Goal: Information Seeking & Learning: Learn about a topic

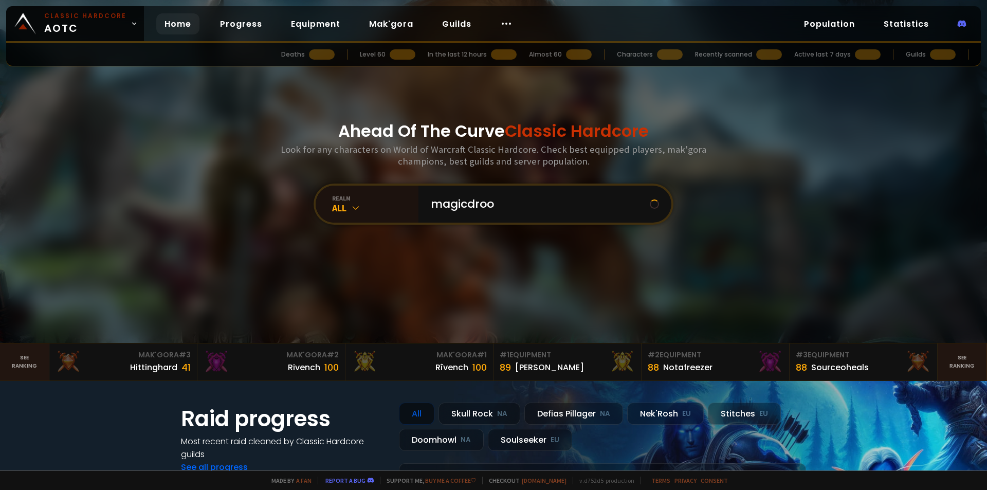
type input "magicdrood"
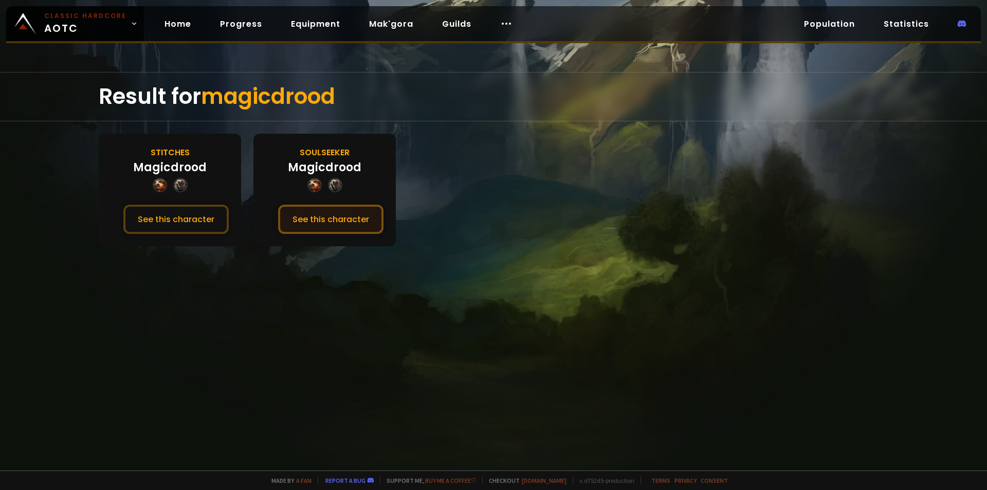
click at [333, 213] on button "See this character" at bounding box center [330, 219] width 105 height 29
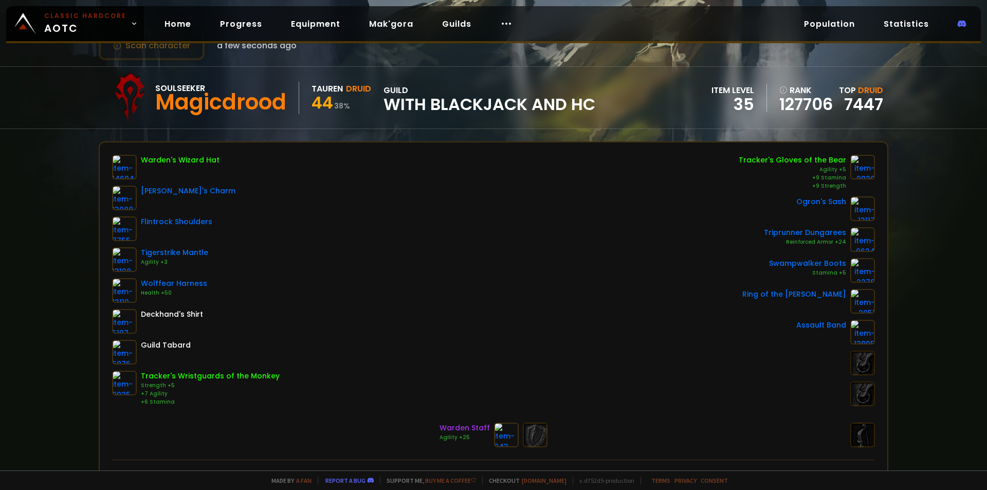
scroll to position [103, 0]
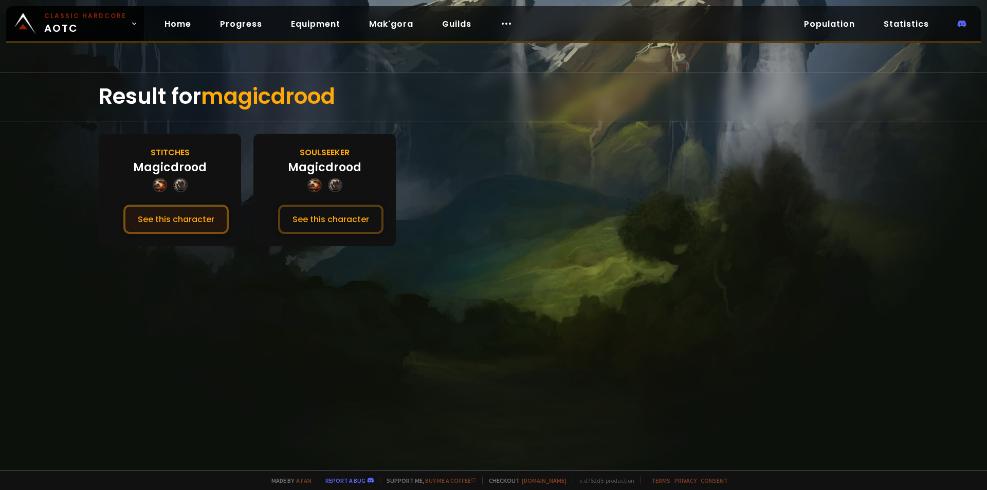
click at [176, 216] on button "See this character" at bounding box center [175, 219] width 105 height 29
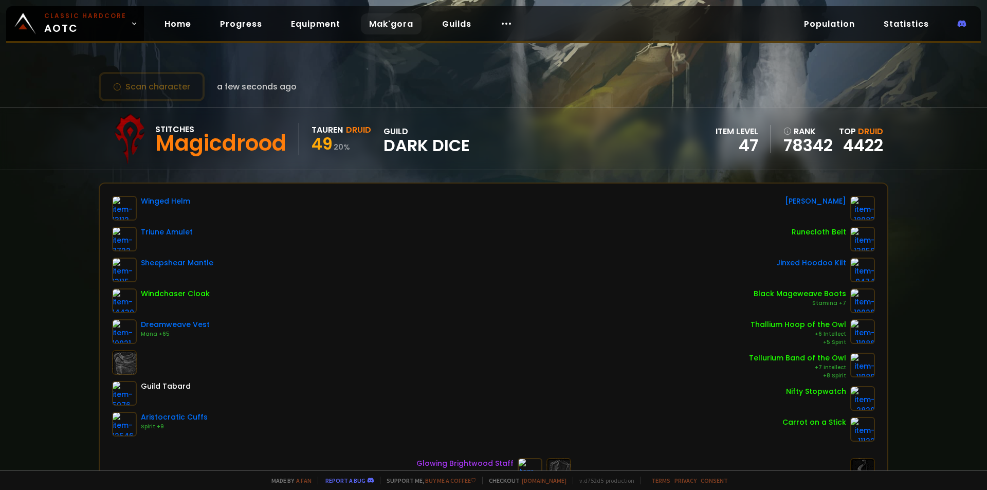
click at [381, 23] on link "Mak'gora" at bounding box center [391, 23] width 61 height 21
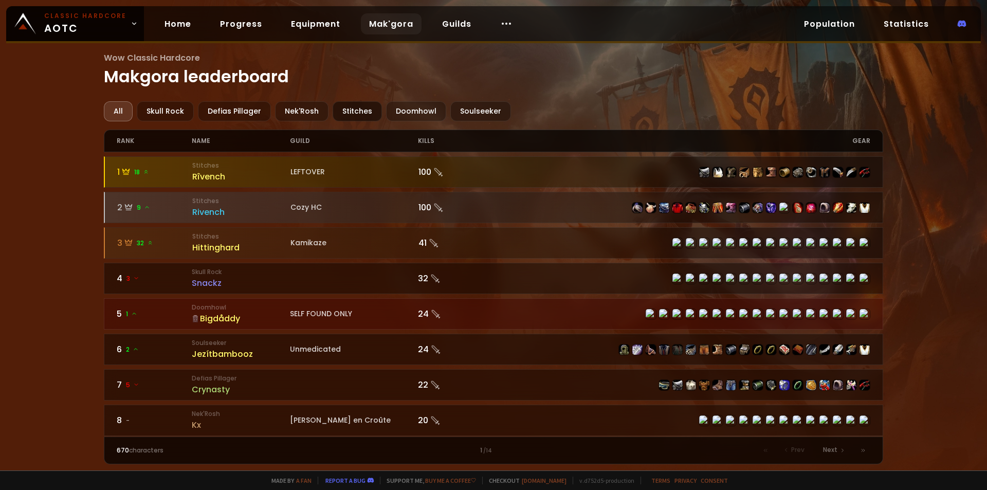
click at [343, 105] on div "Stitches" at bounding box center [357, 111] width 49 height 20
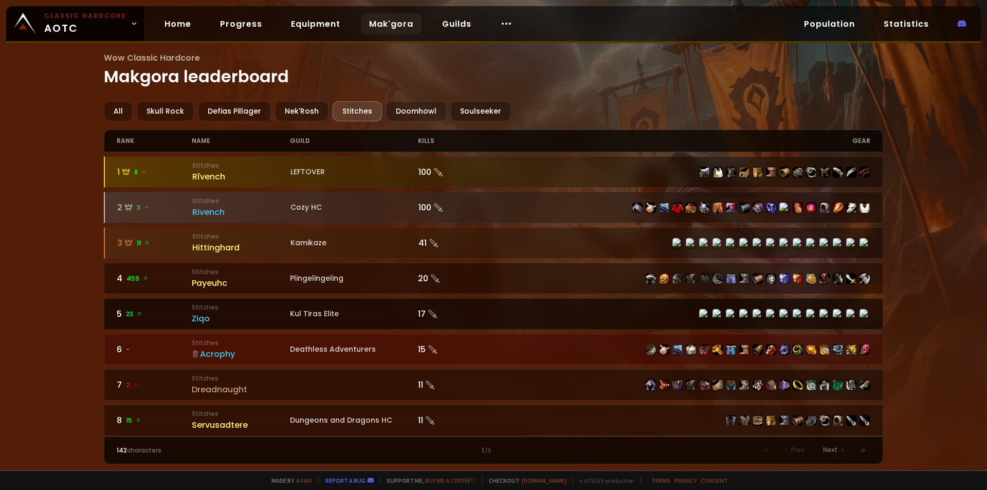
click at [230, 321] on div "Ziqo" at bounding box center [241, 318] width 98 height 13
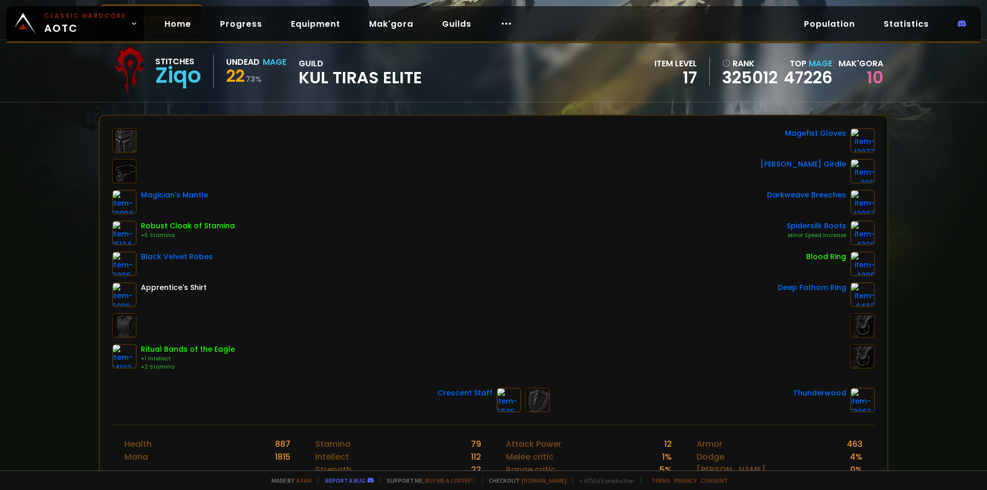
scroll to position [51, 0]
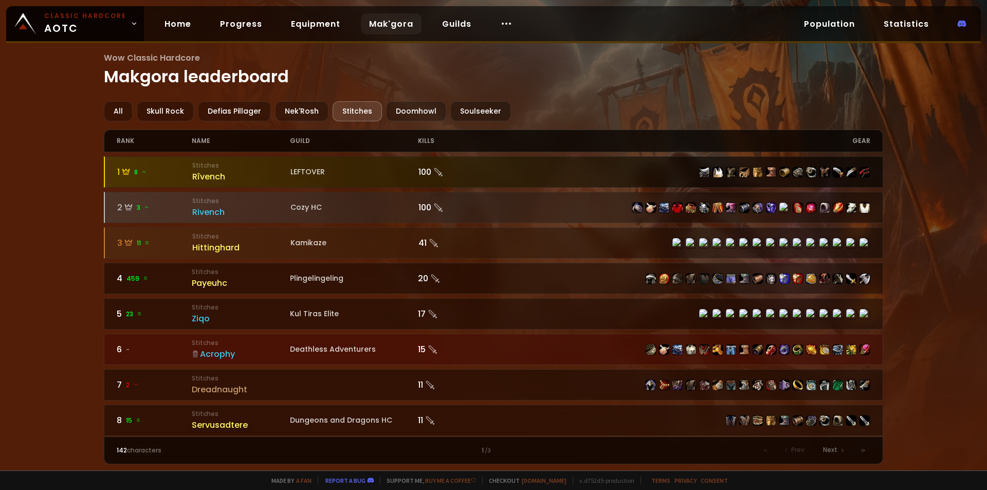
click at [258, 168] on small "Stitches" at bounding box center [241, 165] width 98 height 9
click at [199, 178] on div "Rîvench" at bounding box center [241, 176] width 98 height 13
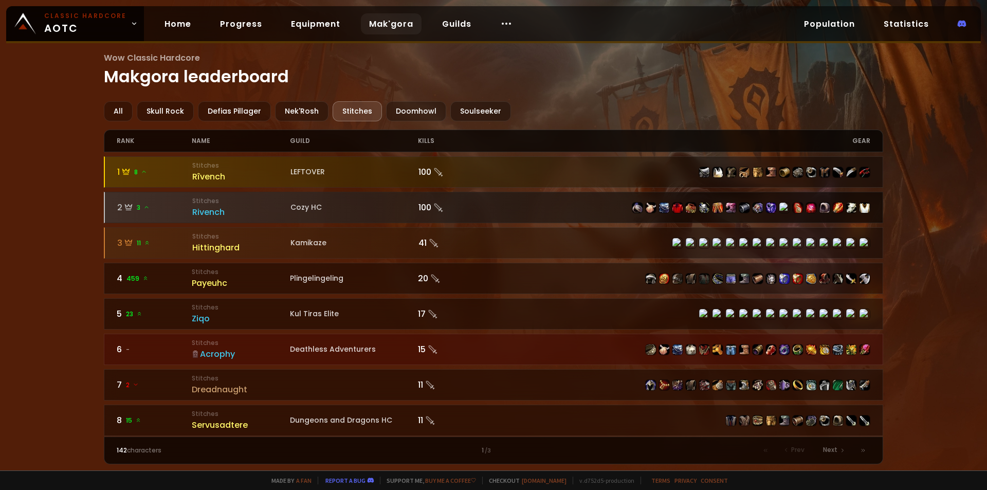
click at [223, 211] on div "Rivench" at bounding box center [241, 212] width 98 height 13
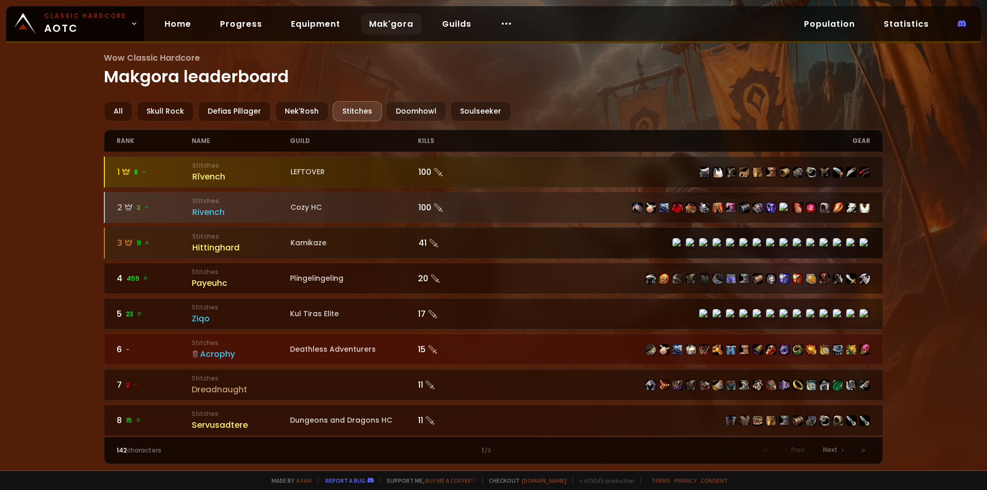
click at [261, 246] on div "Hittinghard" at bounding box center [241, 247] width 98 height 13
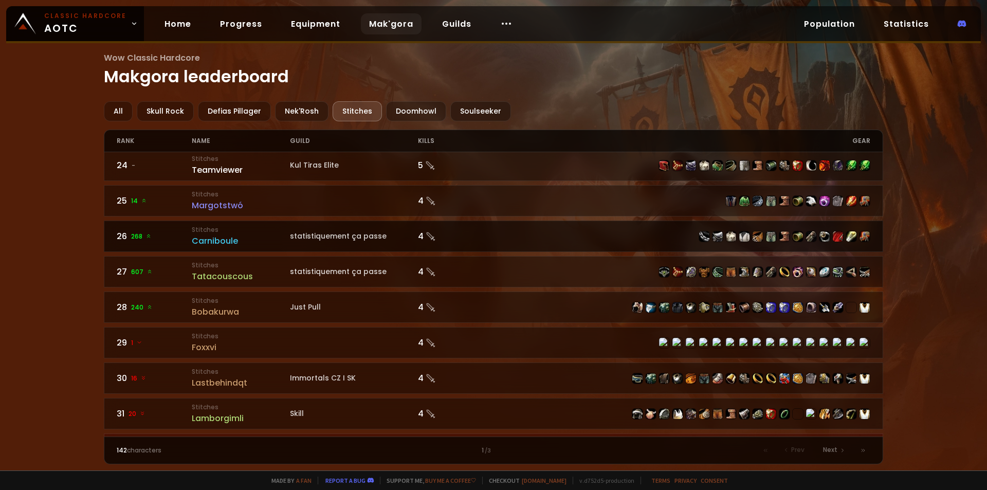
scroll to position [874, 0]
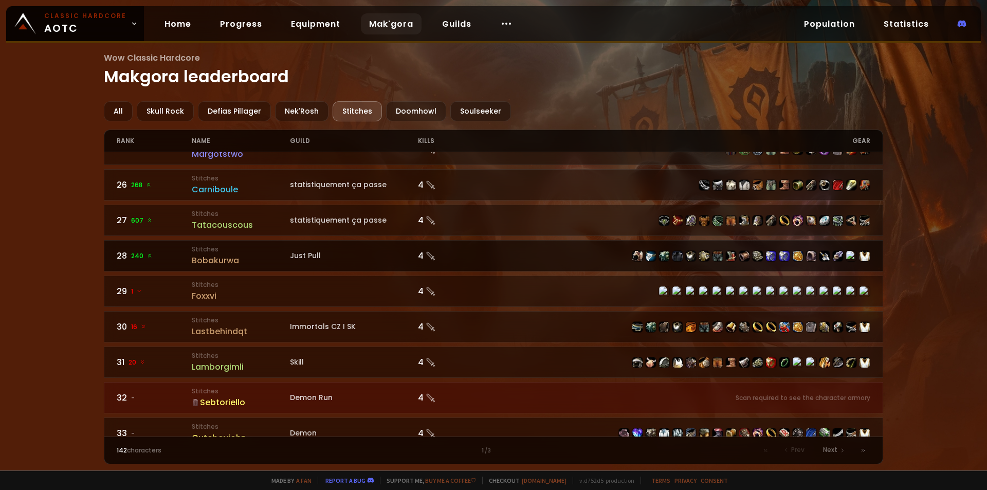
click at [218, 262] on div "Bobakurwa" at bounding box center [241, 260] width 98 height 13
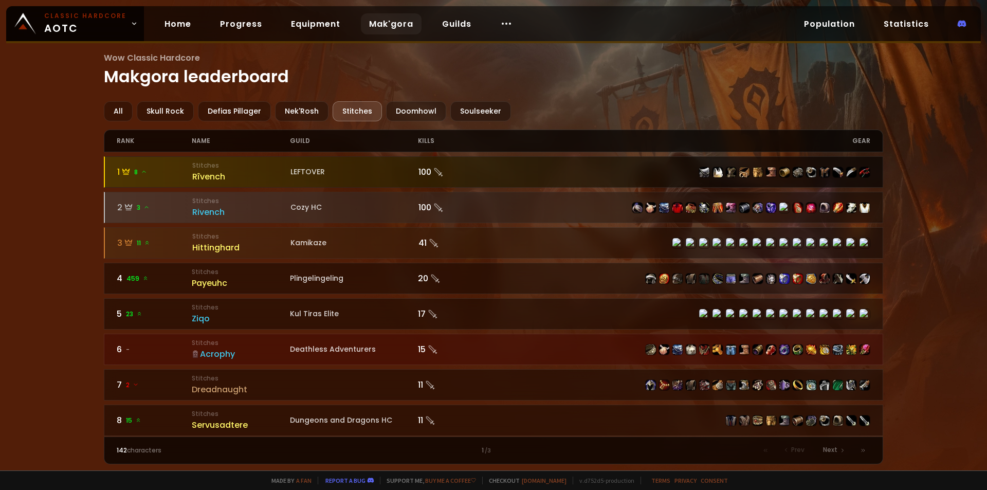
click at [419, 176] on div "100" at bounding box center [456, 172] width 76 height 13
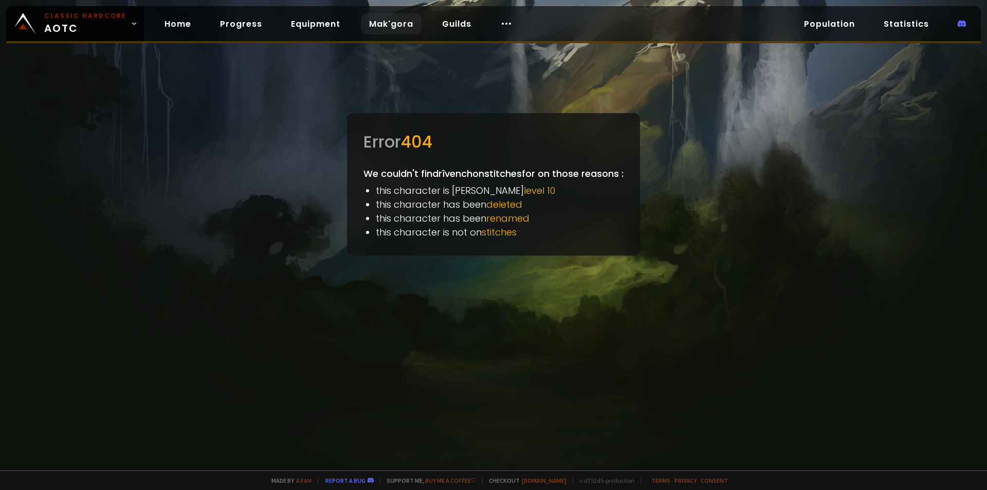
click at [395, 28] on link "Mak'gora" at bounding box center [391, 23] width 61 height 21
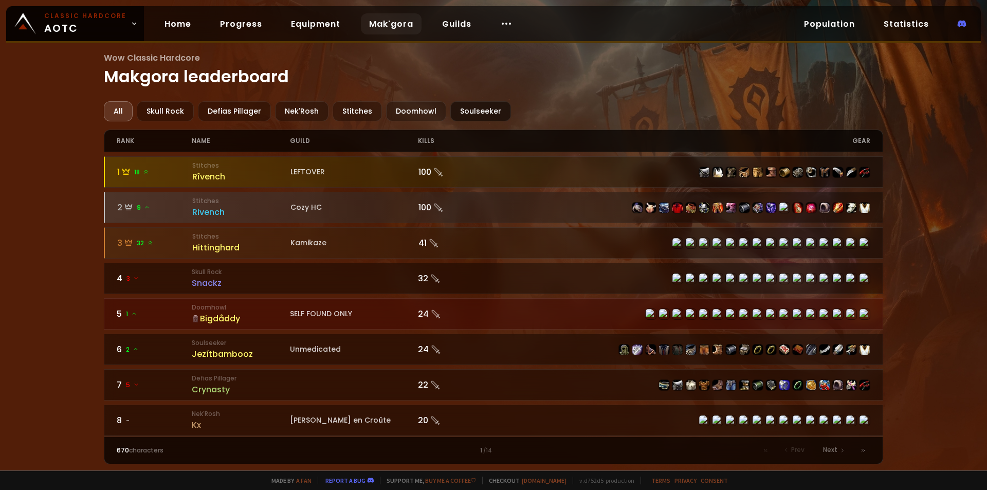
click at [455, 114] on div "Soulseeker" at bounding box center [480, 111] width 61 height 20
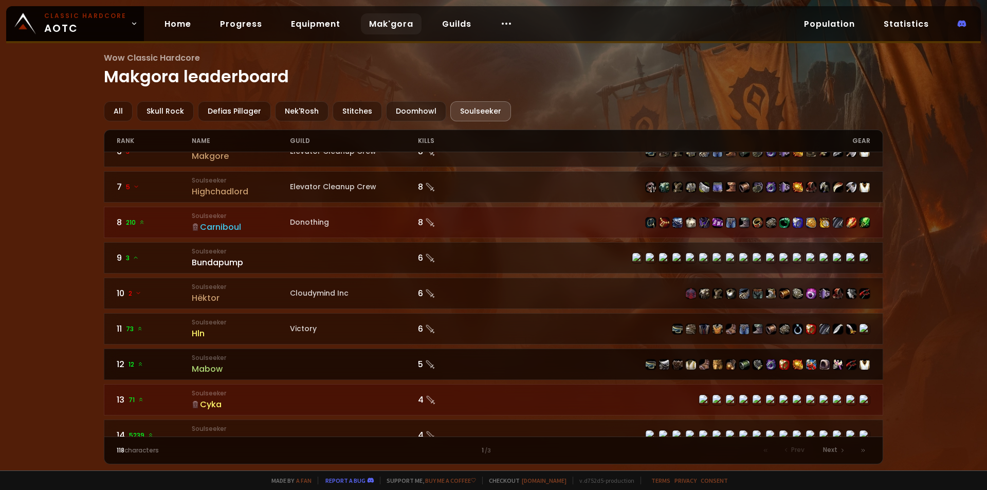
scroll to position [257, 0]
